Goal: Transaction & Acquisition: Purchase product/service

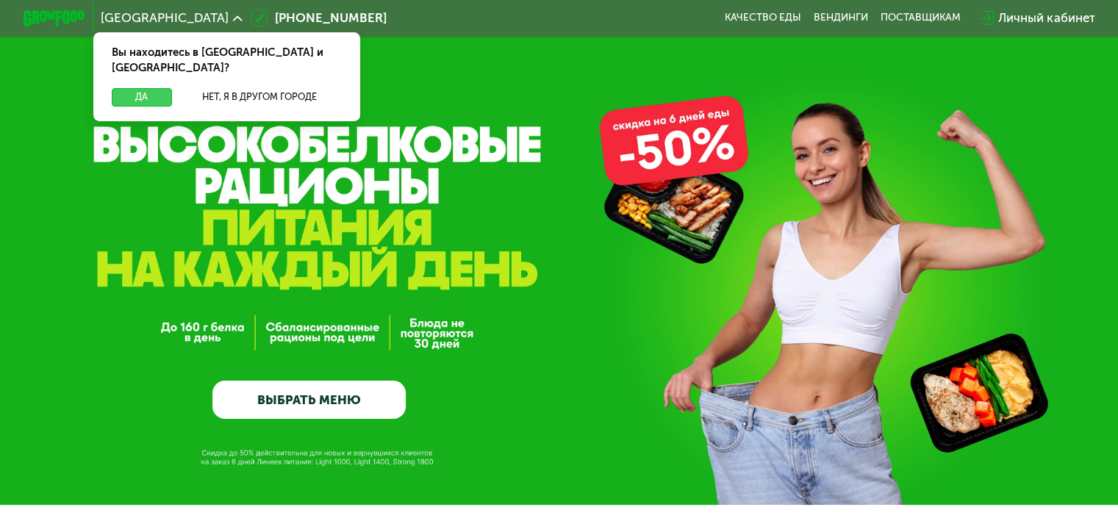
click at [140, 88] on button "Да" at bounding box center [142, 97] width 60 height 18
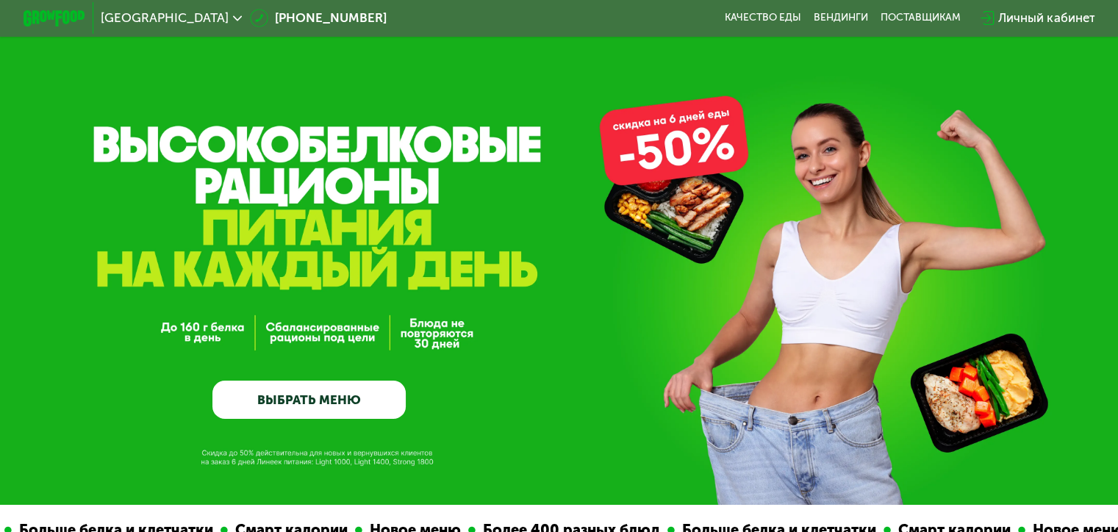
click at [273, 400] on link "ВЫБРАТЬ МЕНЮ" at bounding box center [308, 400] width 193 height 39
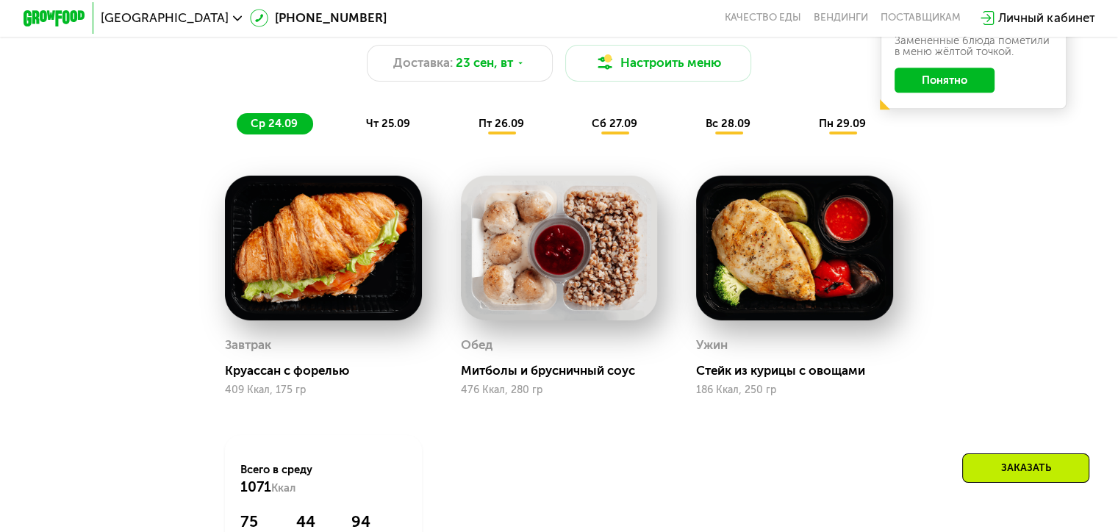
scroll to position [1185, 0]
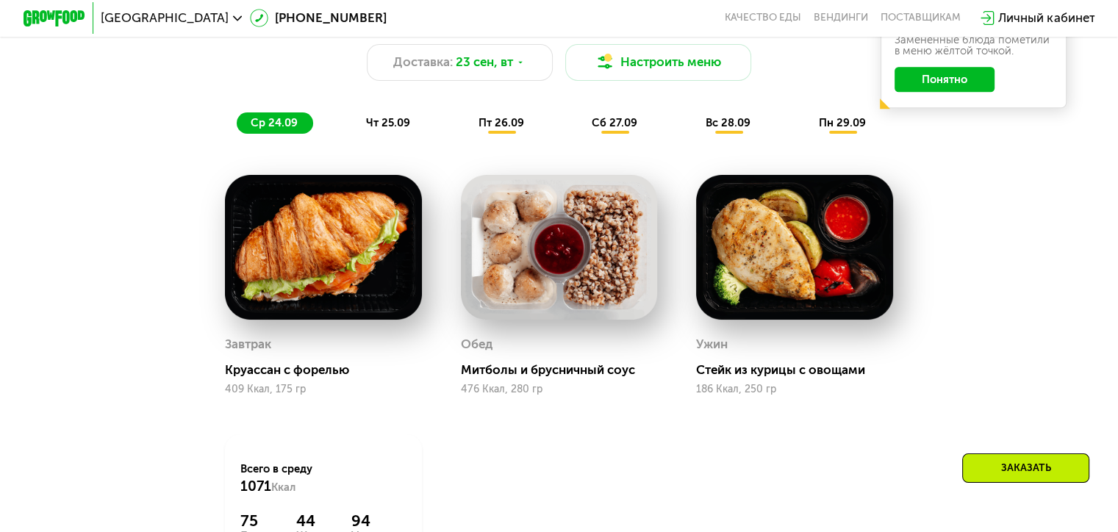
click at [388, 126] on span "чт 25.09" at bounding box center [388, 122] width 44 height 13
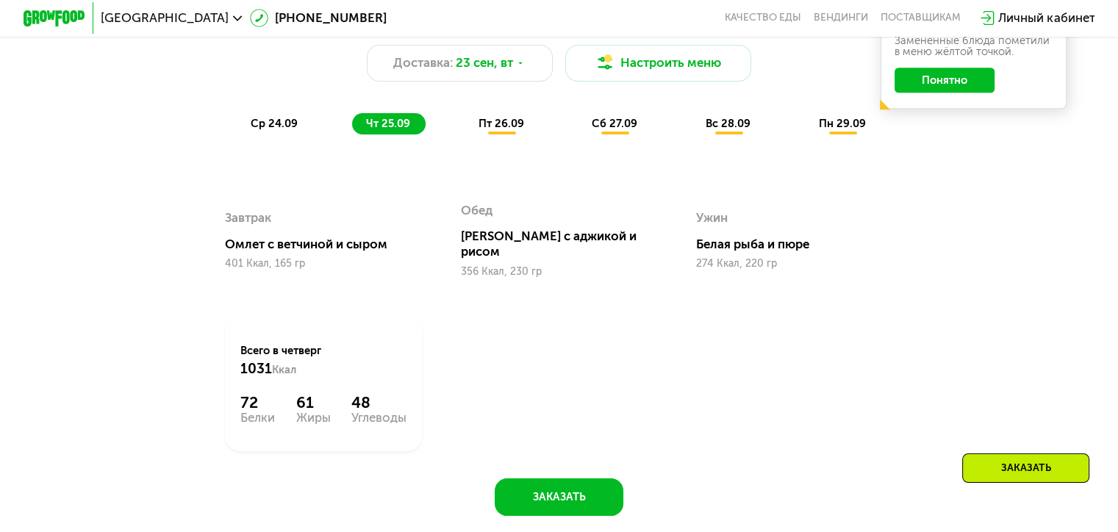
scroll to position [1179, 0]
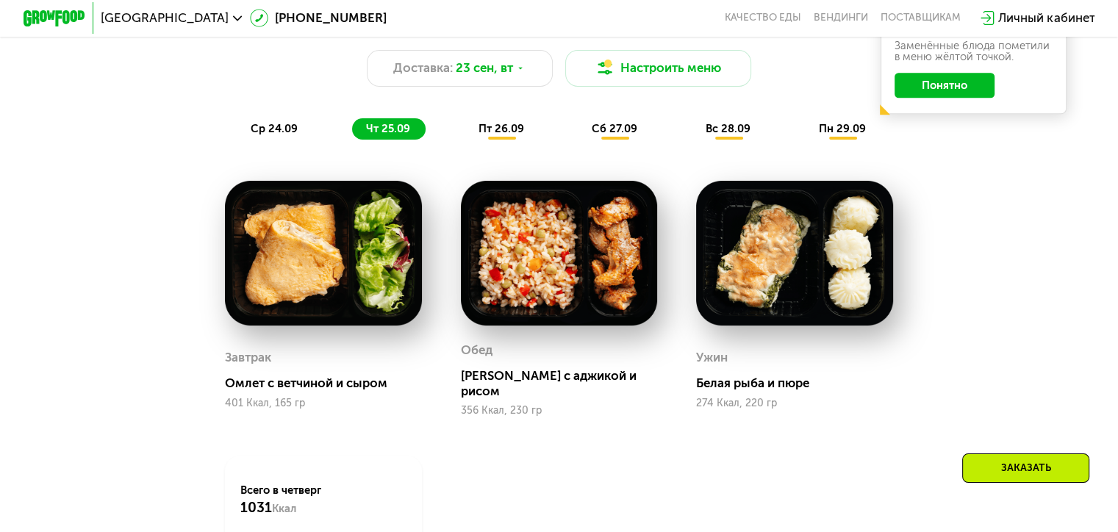
click at [496, 135] on span "пт 26.09" at bounding box center [502, 128] width 46 height 13
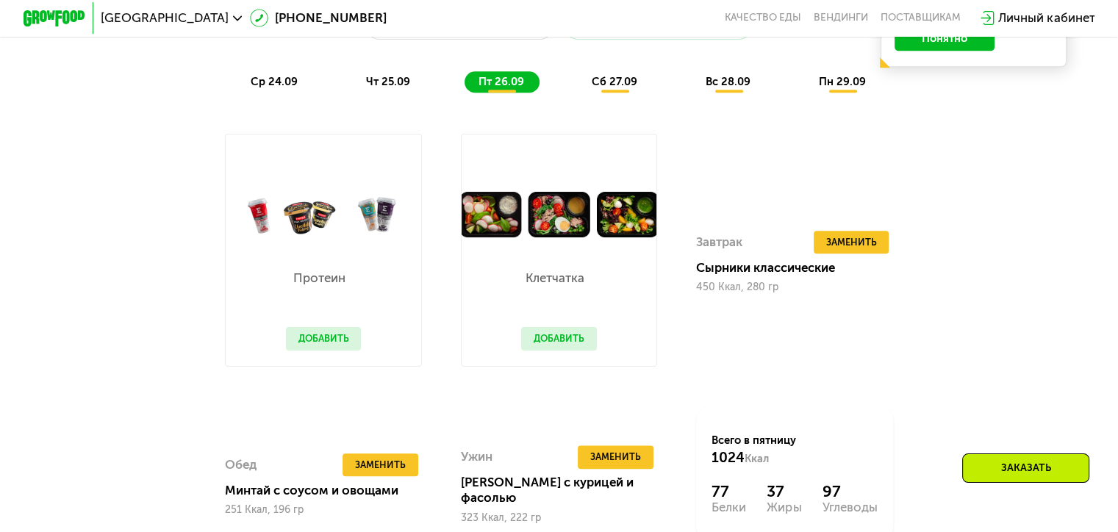
scroll to position [1223, 0]
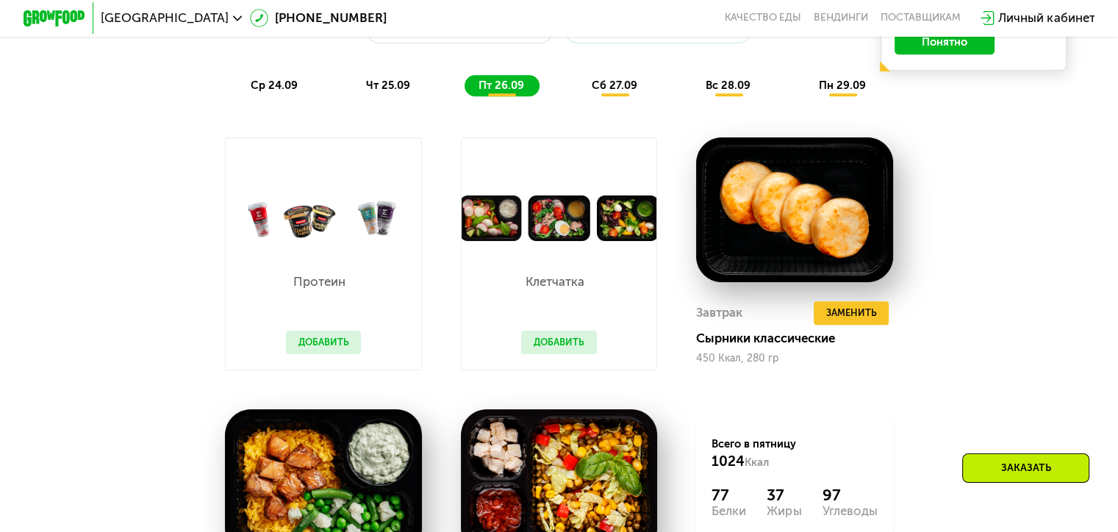
click at [606, 89] on span "сб 27.09" at bounding box center [615, 85] width 46 height 13
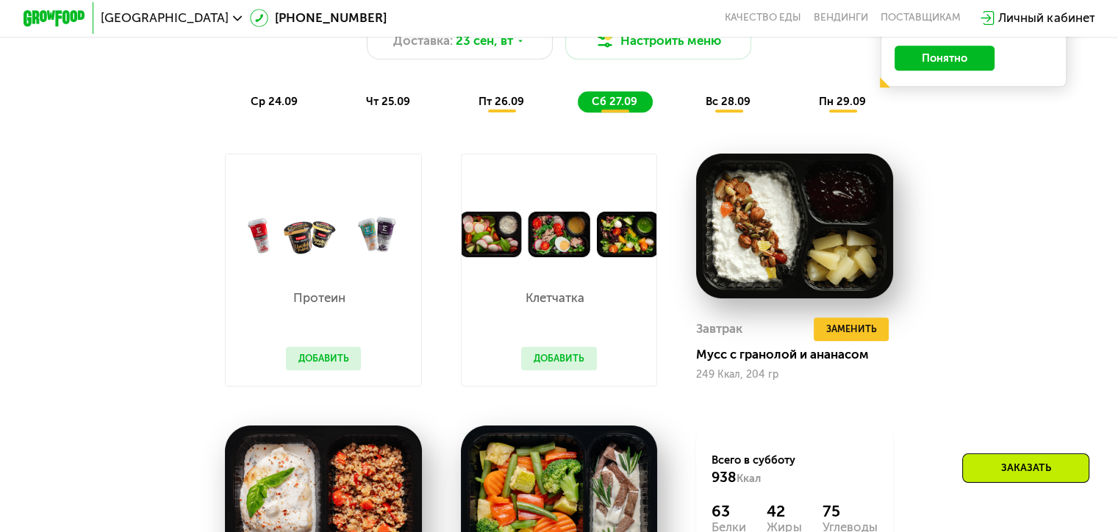
scroll to position [1203, 0]
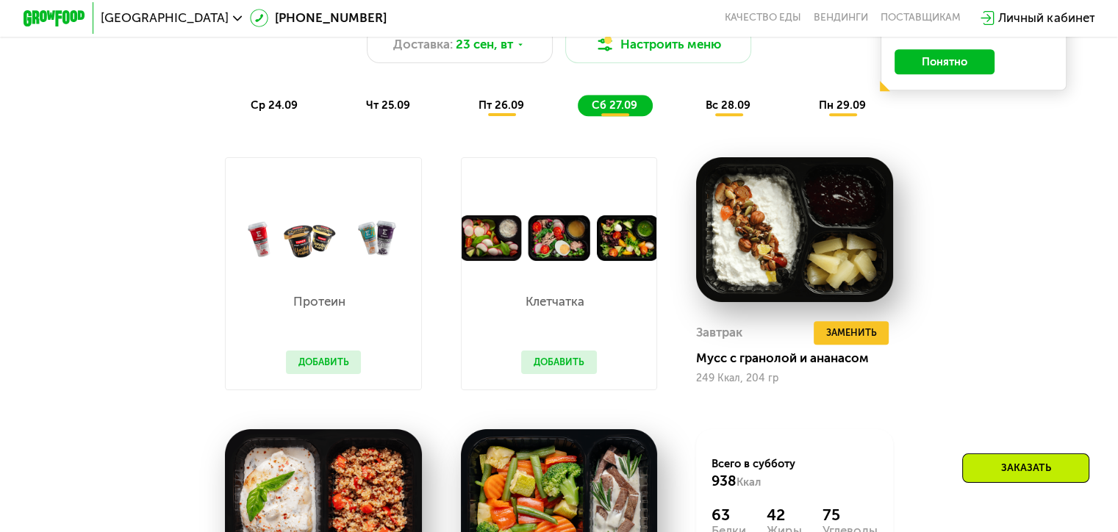
click at [720, 112] on span "вс 28.09" at bounding box center [728, 105] width 45 height 13
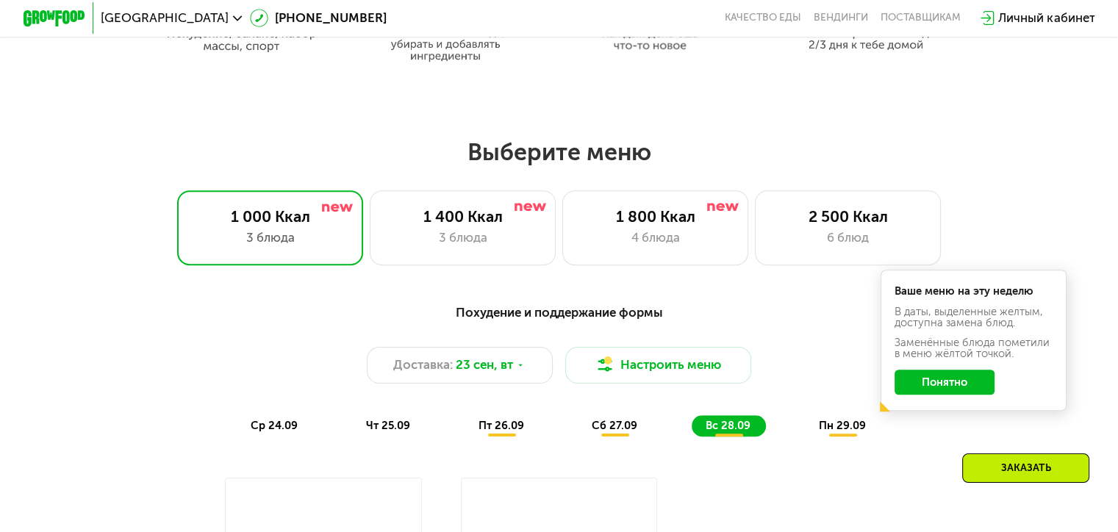
scroll to position [881, 0]
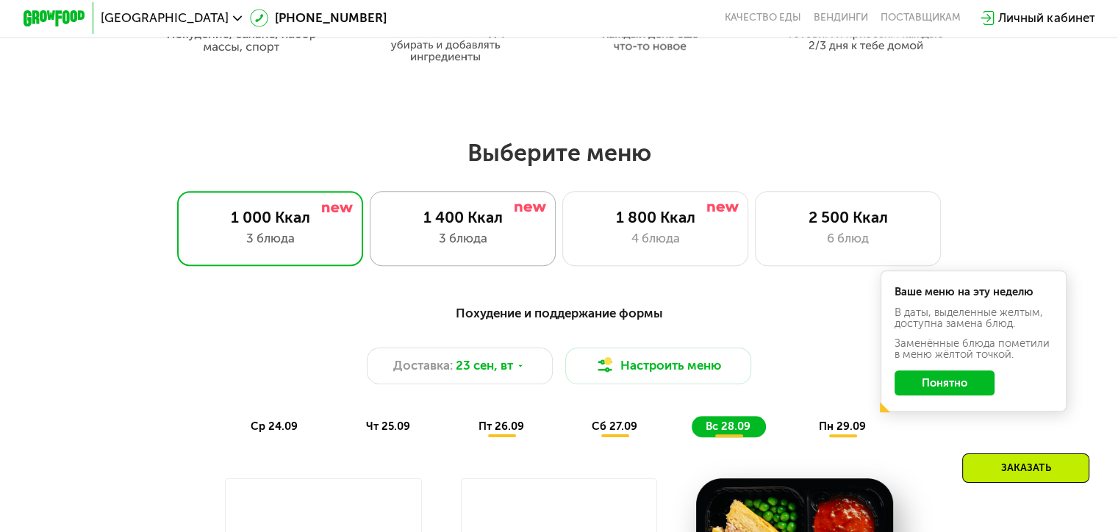
click at [469, 213] on div "1 400 Ккал" at bounding box center [463, 217] width 154 height 18
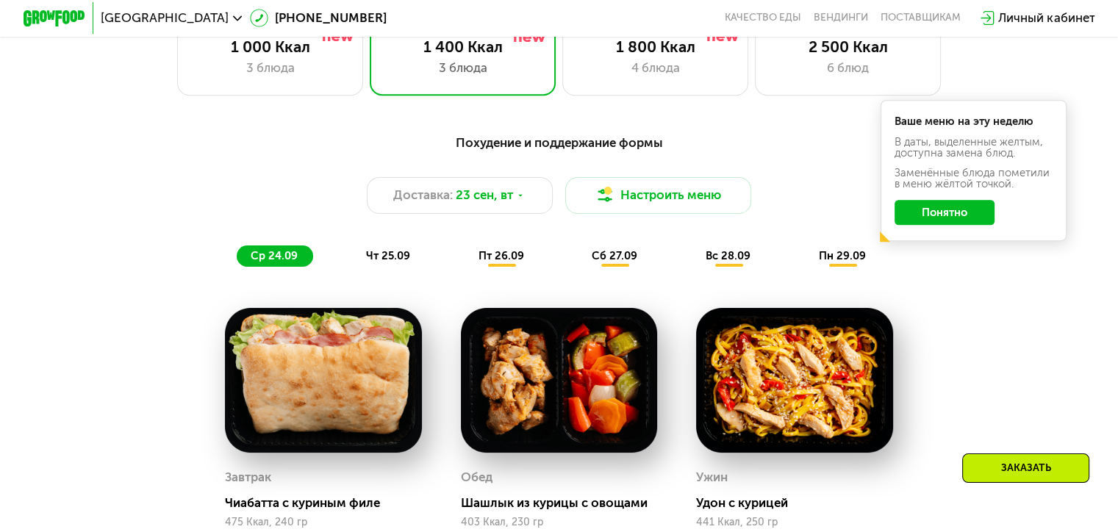
scroll to position [1047, 0]
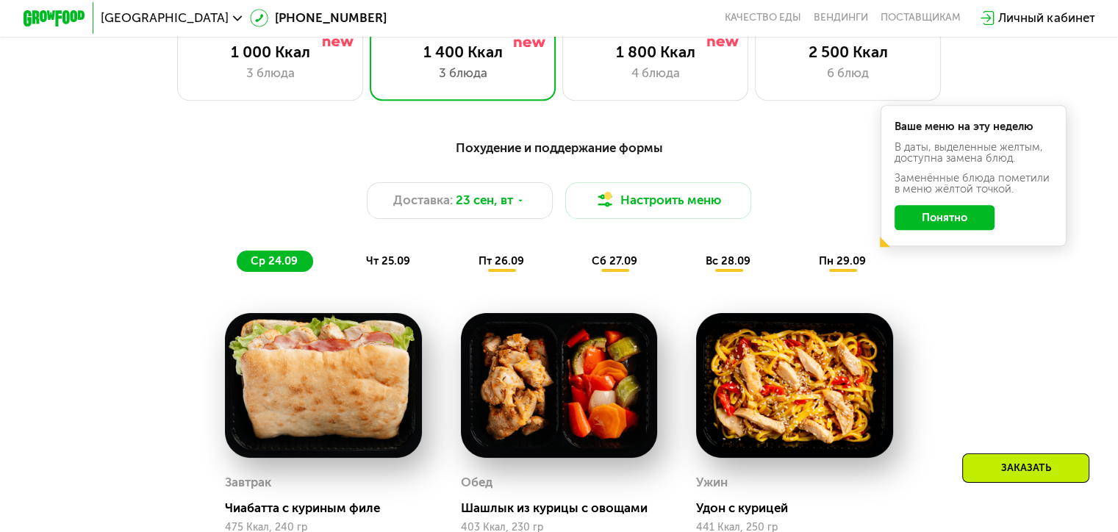
click at [409, 263] on div "чт 25.09" at bounding box center [389, 262] width 74 height 22
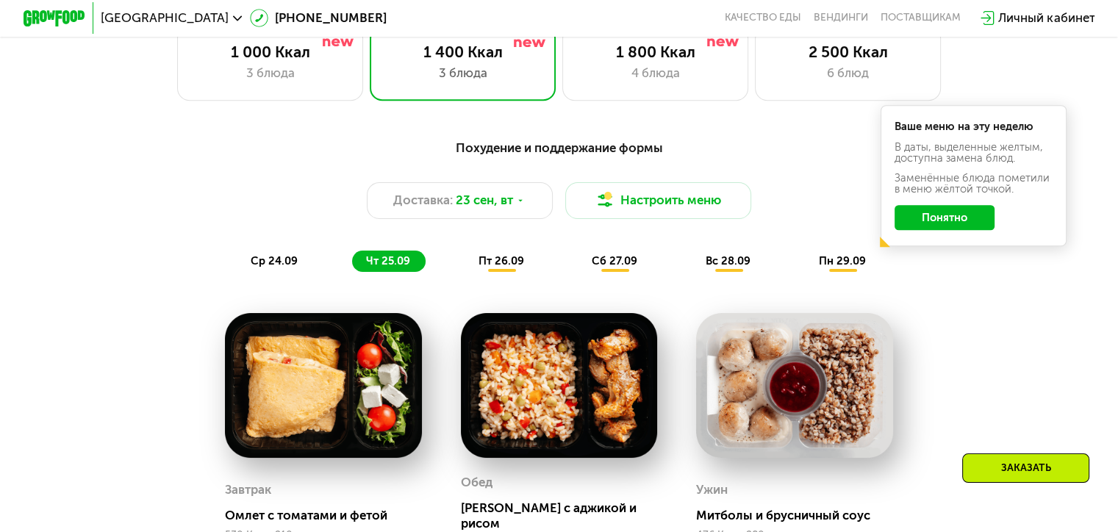
click at [493, 265] on span "пт 26.09" at bounding box center [502, 260] width 46 height 13
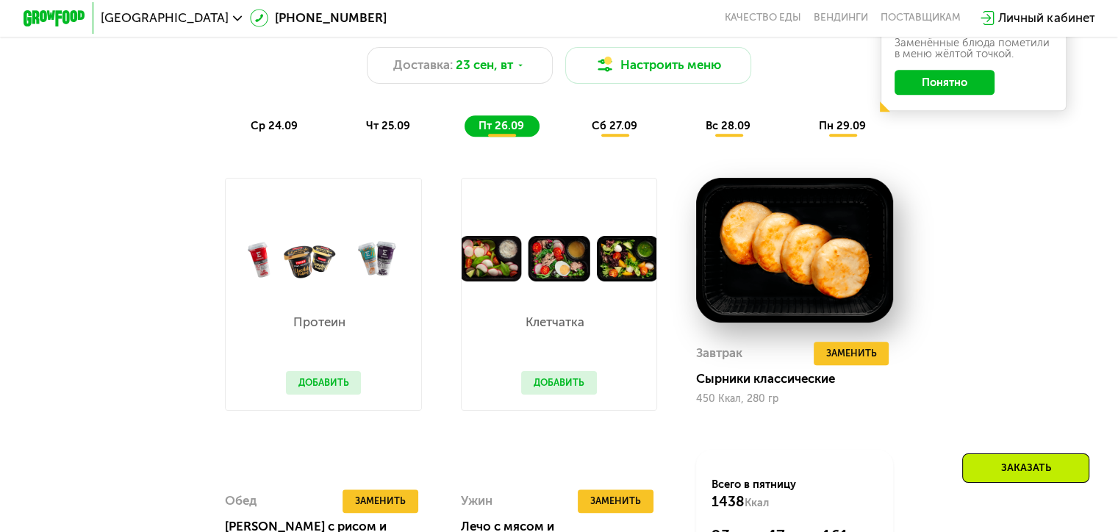
scroll to position [1179, 0]
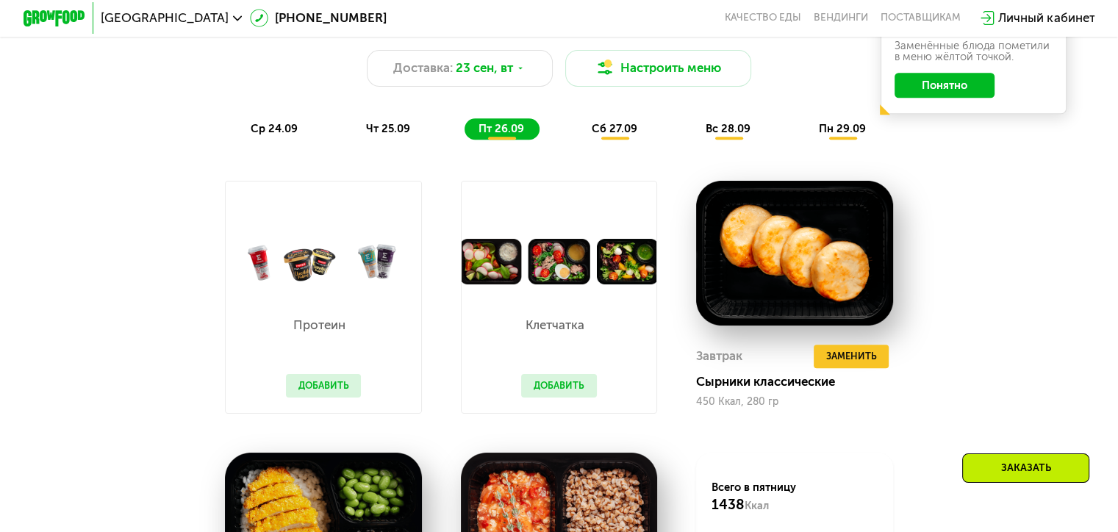
click at [619, 135] on span "сб 27.09" at bounding box center [615, 128] width 46 height 13
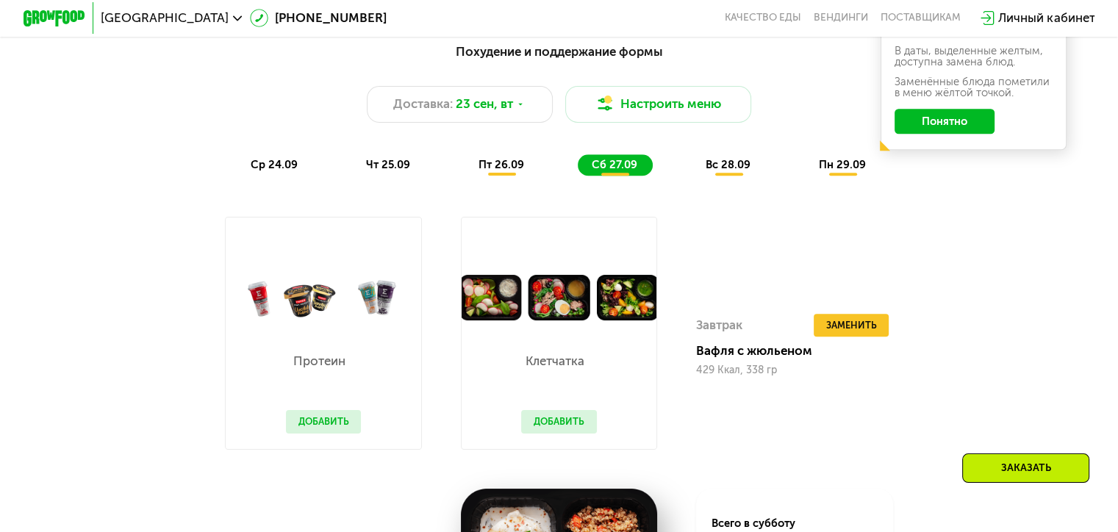
scroll to position [1142, 0]
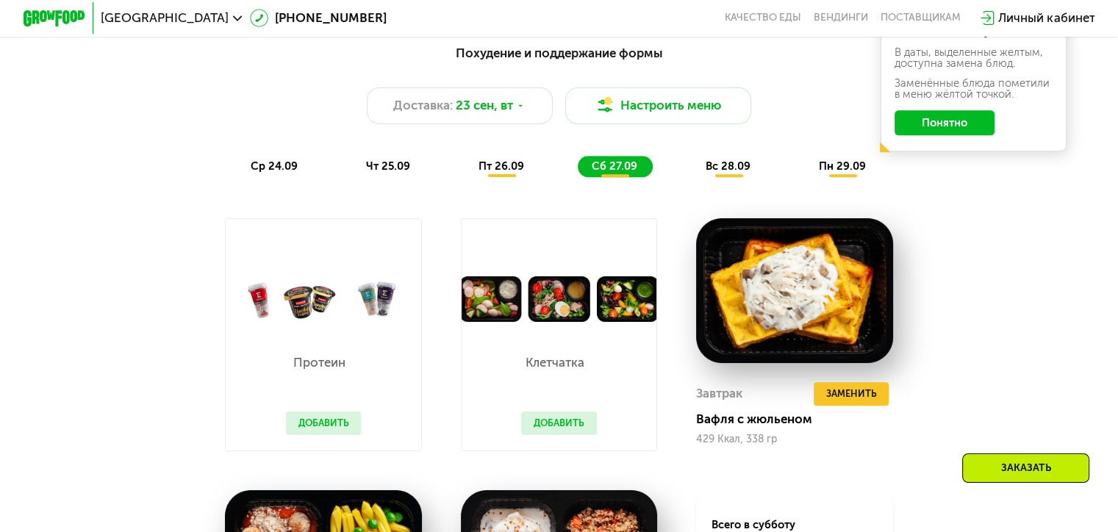
click at [737, 173] on span "вс 28.09" at bounding box center [728, 166] width 45 height 13
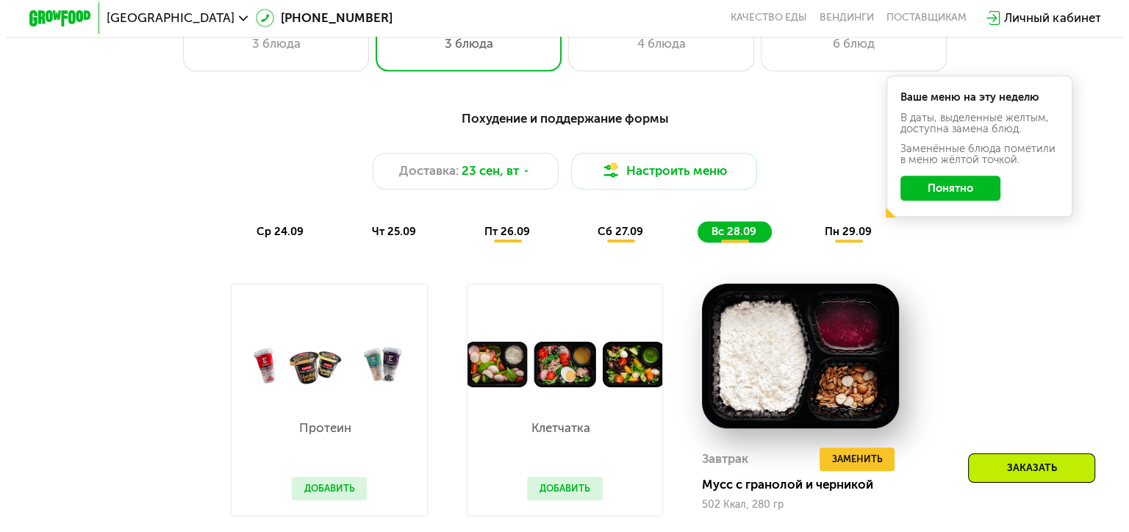
scroll to position [1074, 0]
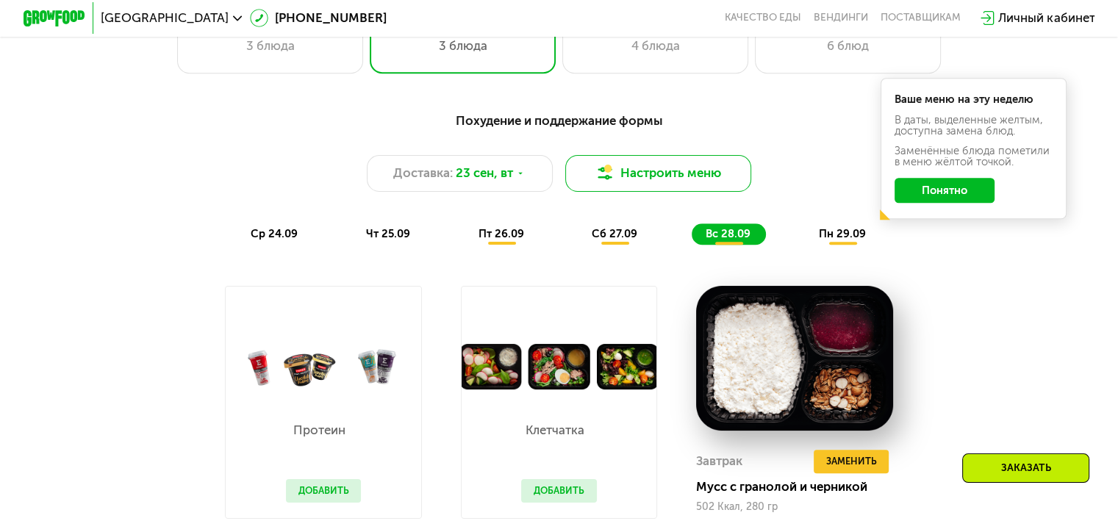
click at [660, 173] on button "Настроить меню" at bounding box center [658, 173] width 187 height 37
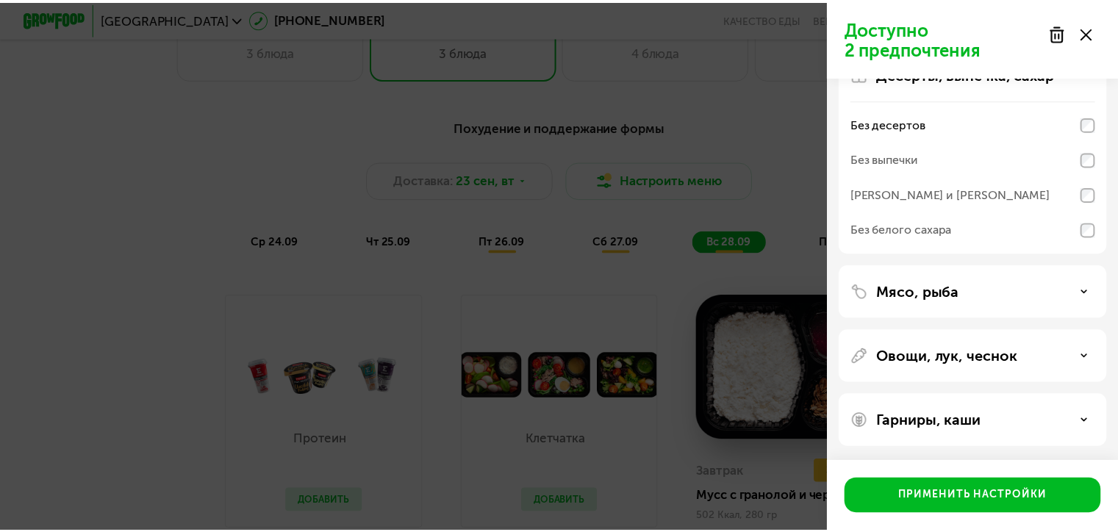
scroll to position [0, 0]
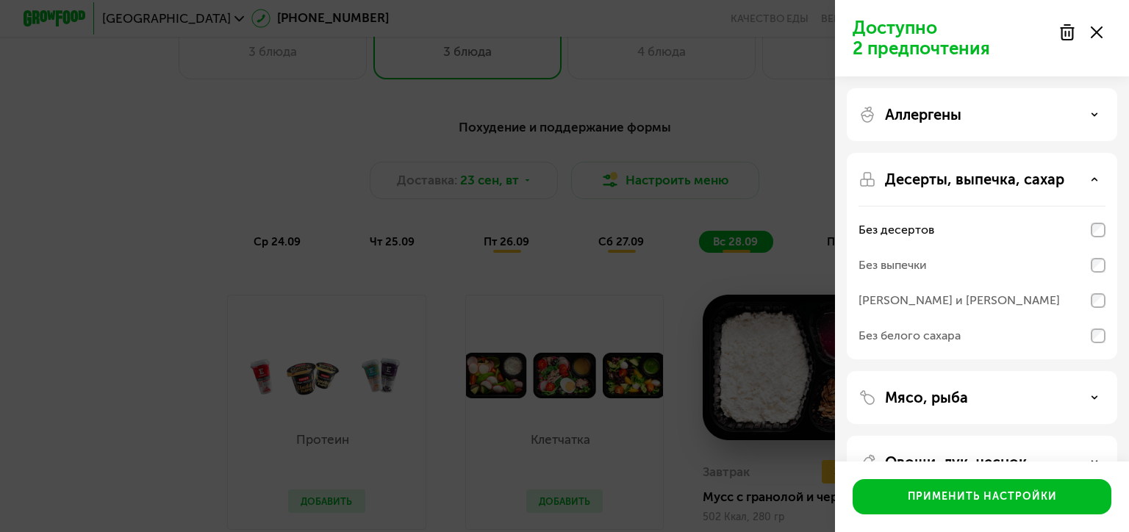
click at [1097, 29] on icon at bounding box center [1097, 32] width 12 height 12
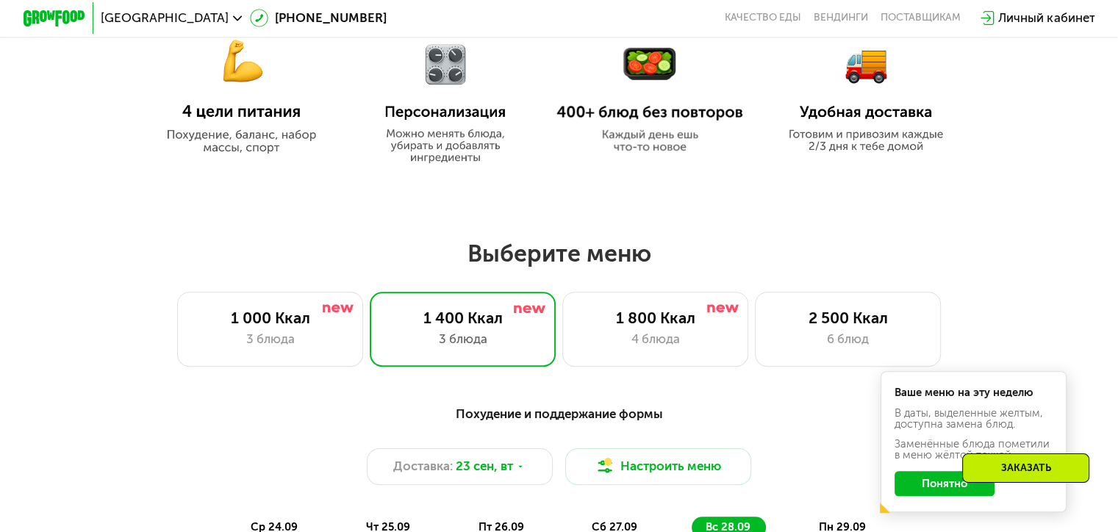
scroll to position [779, 0]
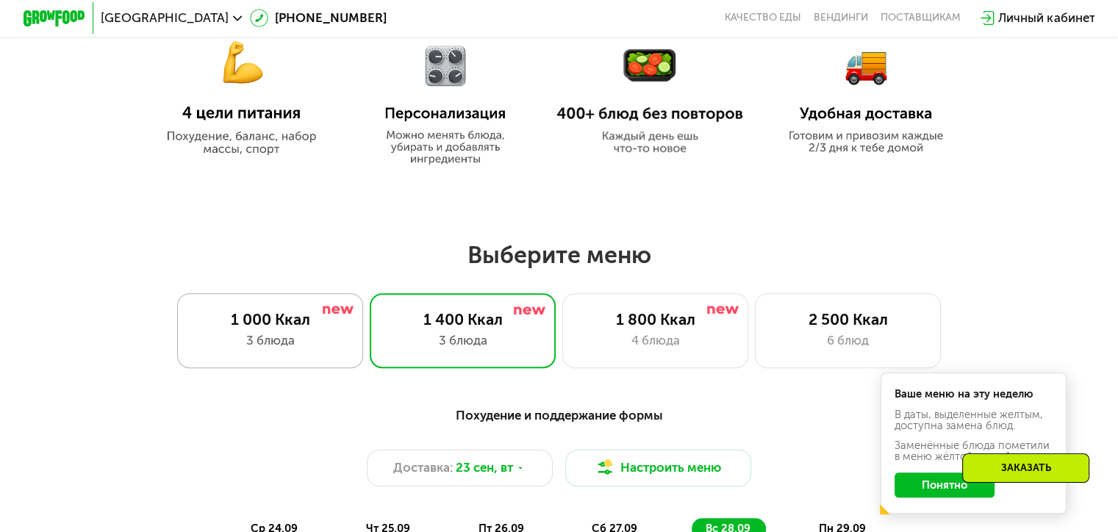
click at [271, 319] on div "1 000 Ккал" at bounding box center [270, 319] width 154 height 18
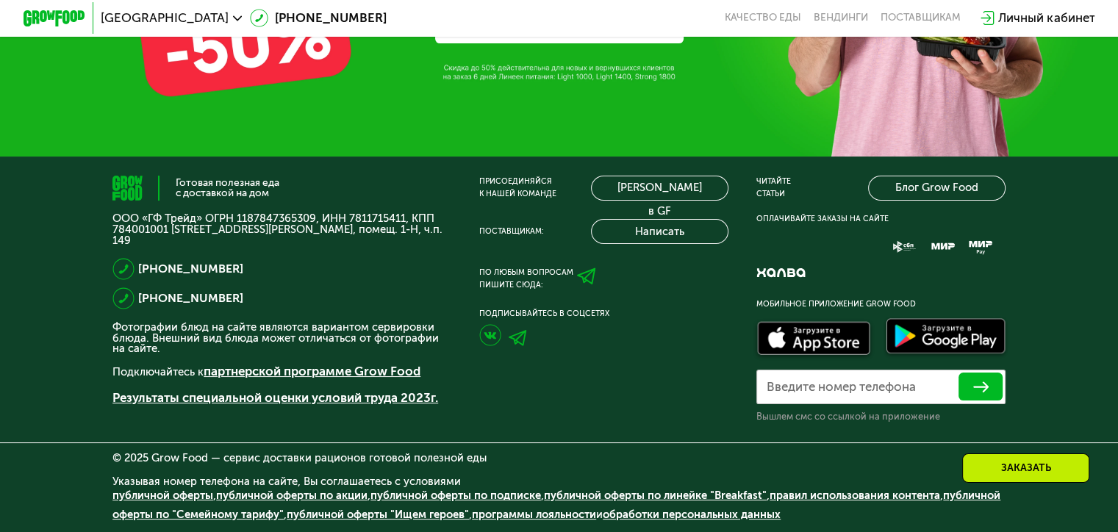
scroll to position [5040, 0]
